Goal: Register for event/course

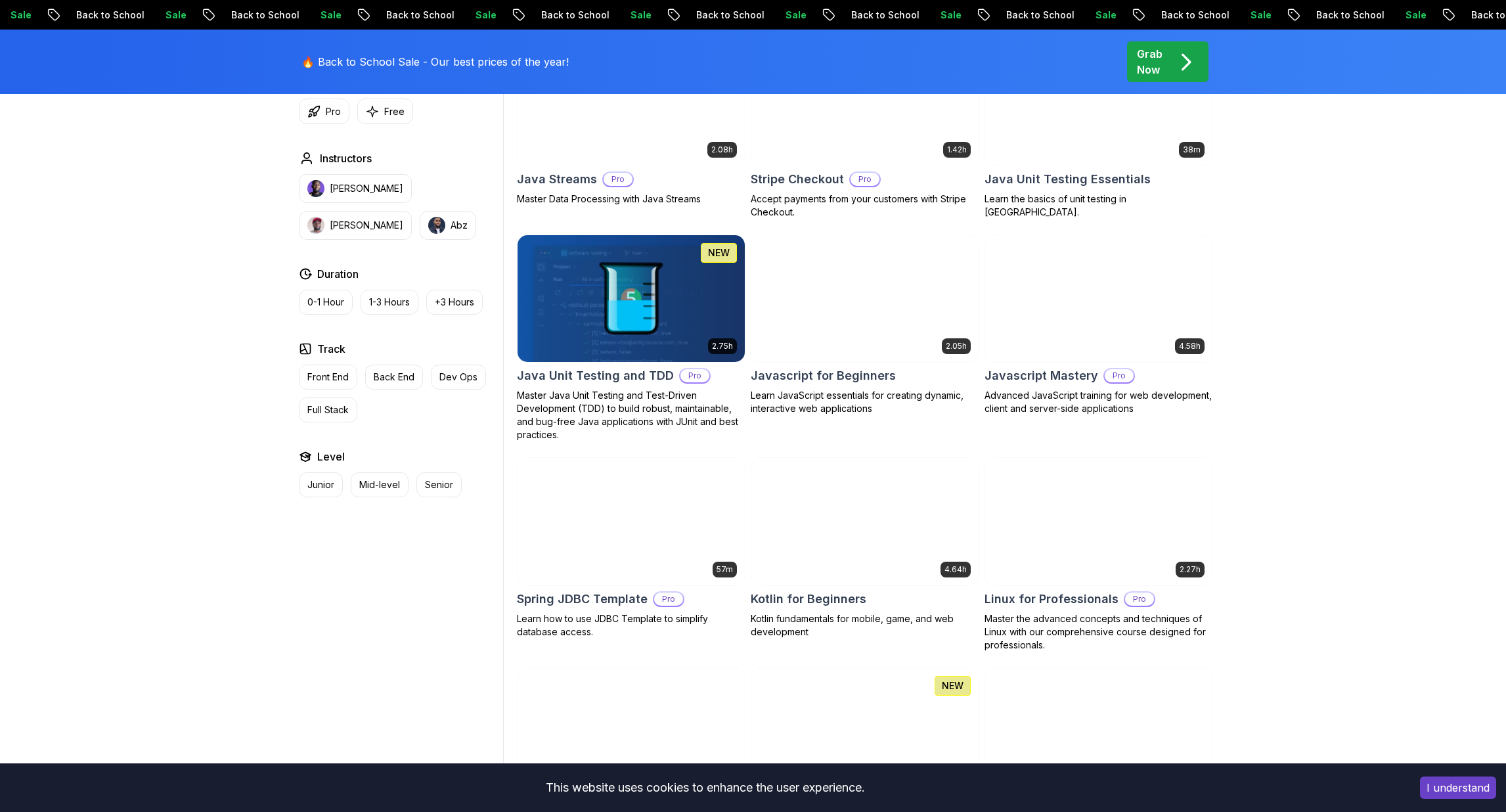
scroll to position [2337, 0]
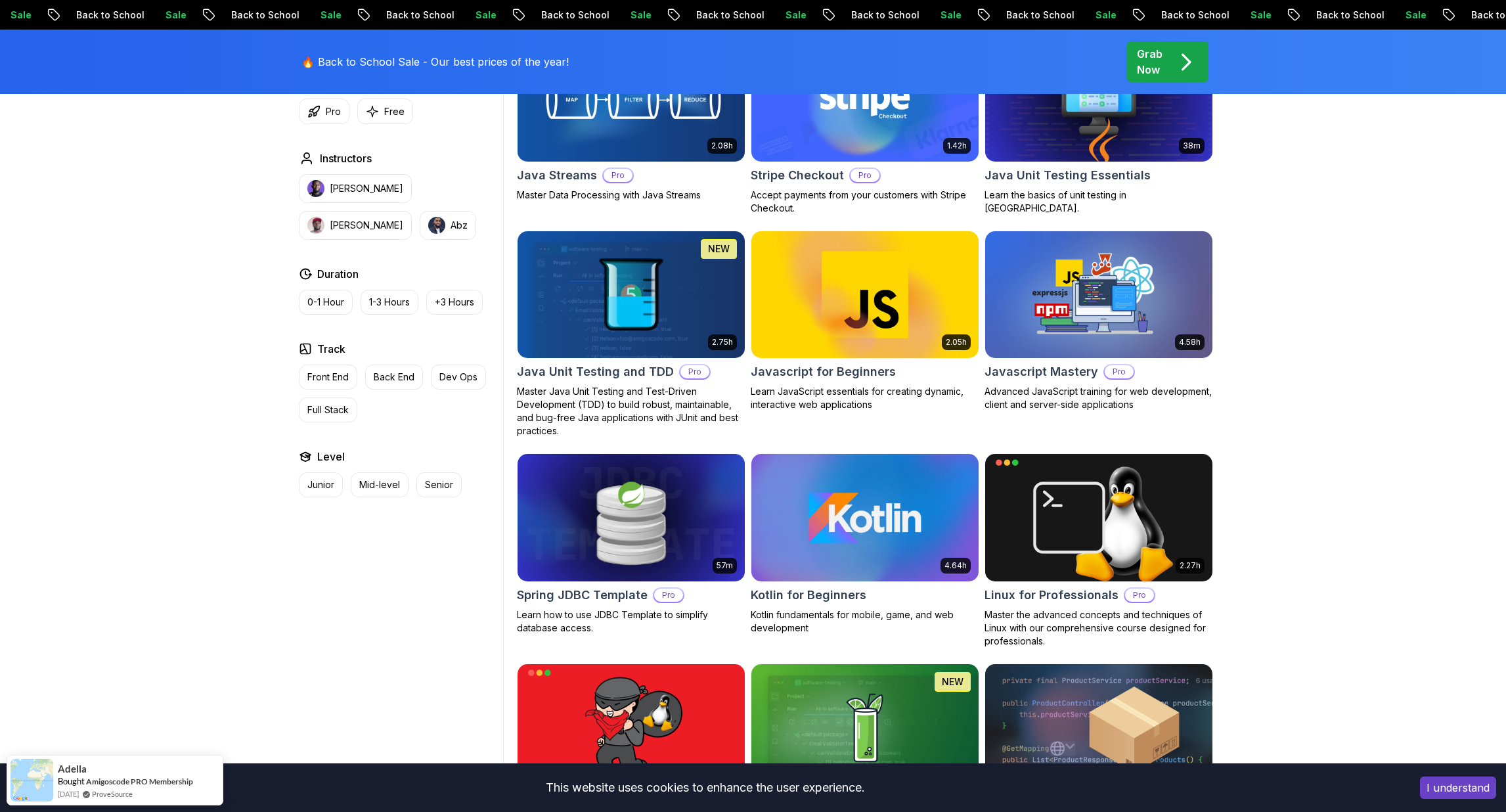
click at [867, 533] on img at bounding box center [865, 517] width 238 height 133
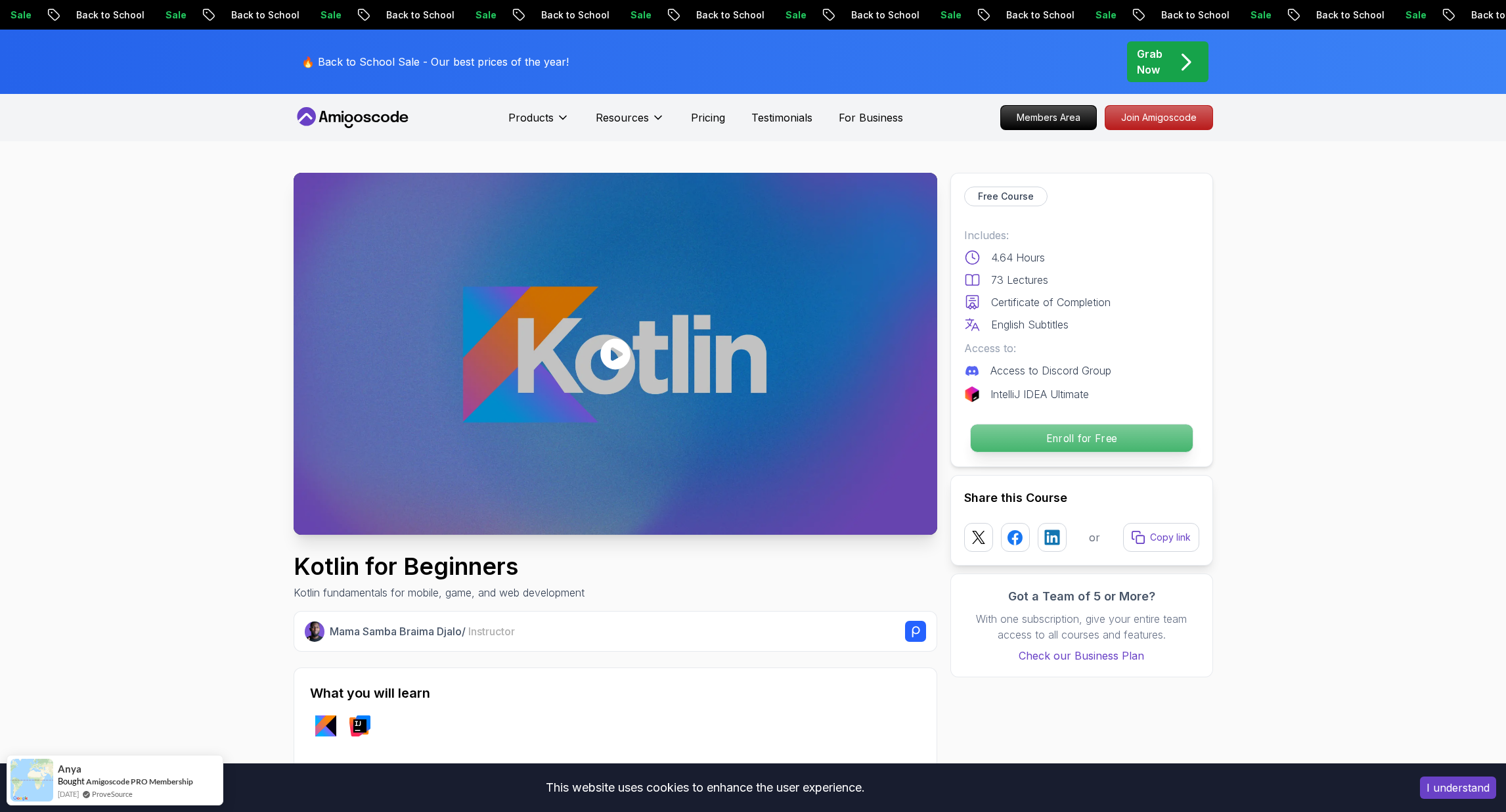
click at [1071, 436] on p "Enroll for Free" at bounding box center [1081, 438] width 222 height 28
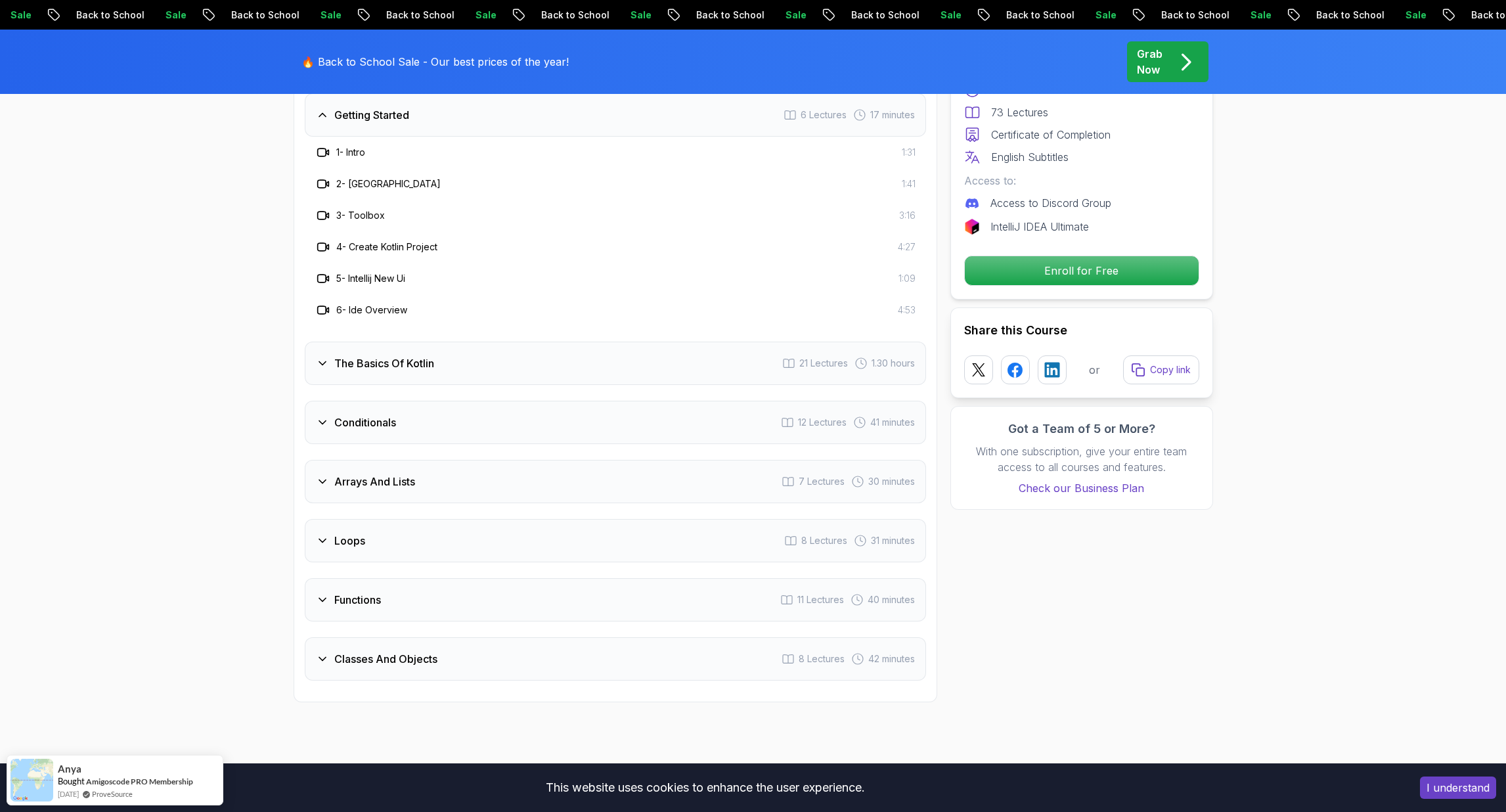
click at [385, 652] on h3 "Classes And Objects" at bounding box center [386, 658] width 104 height 16
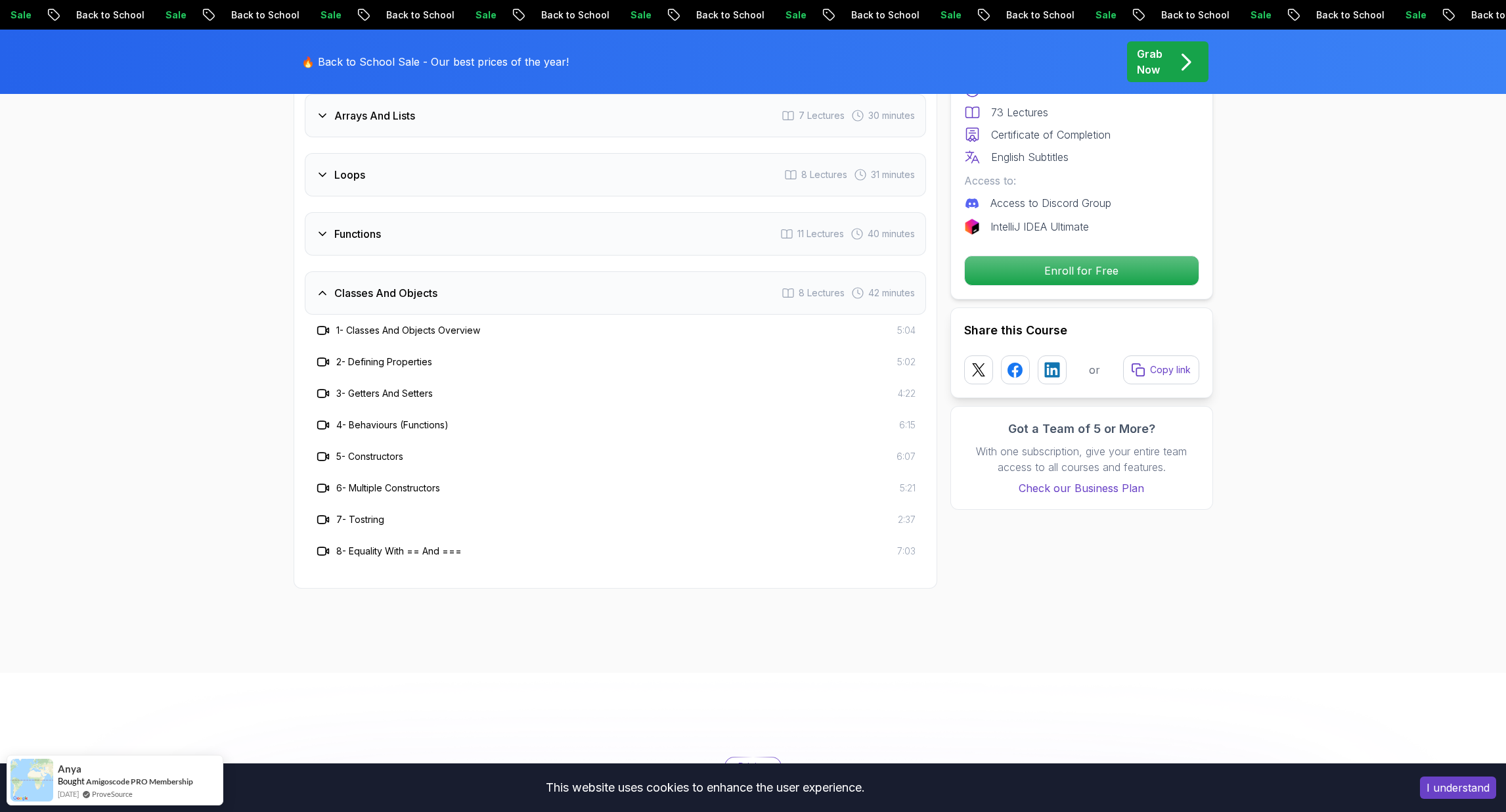
scroll to position [1467, 0]
